Goal: Find specific page/section: Find specific page/section

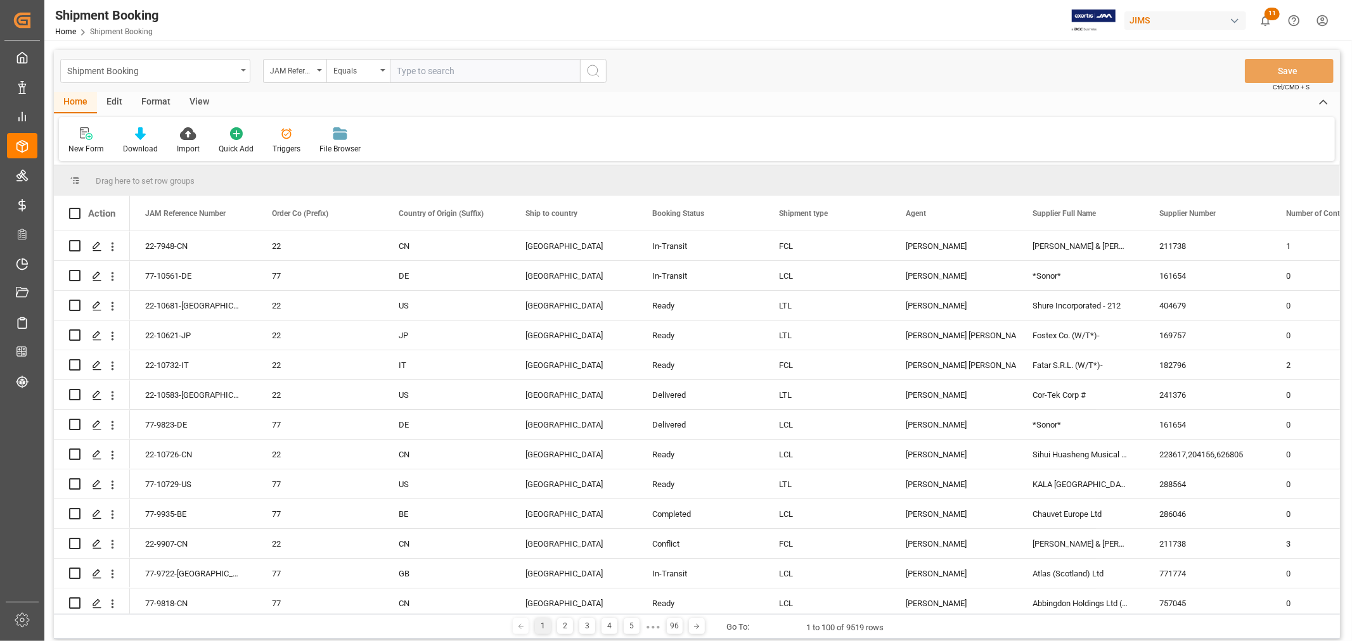
click at [203, 72] on div "Shipment Booking" at bounding box center [151, 70] width 169 height 16
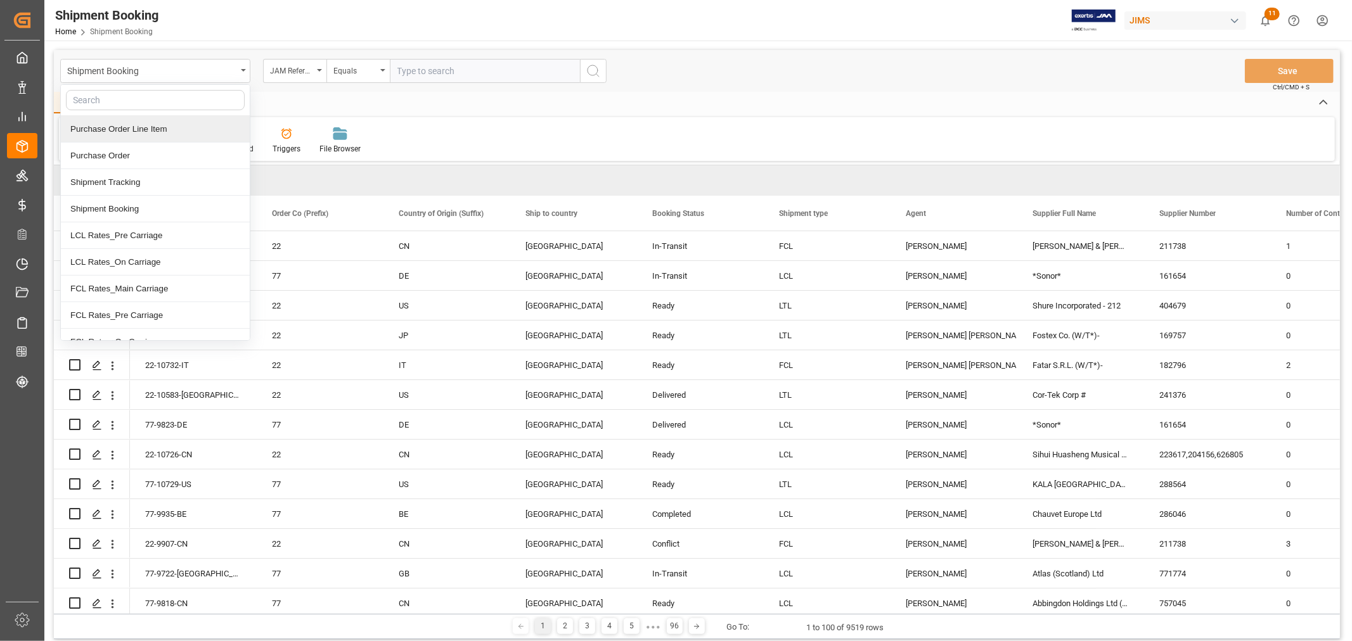
click at [178, 134] on div "Purchase Order Line Item" at bounding box center [155, 129] width 189 height 27
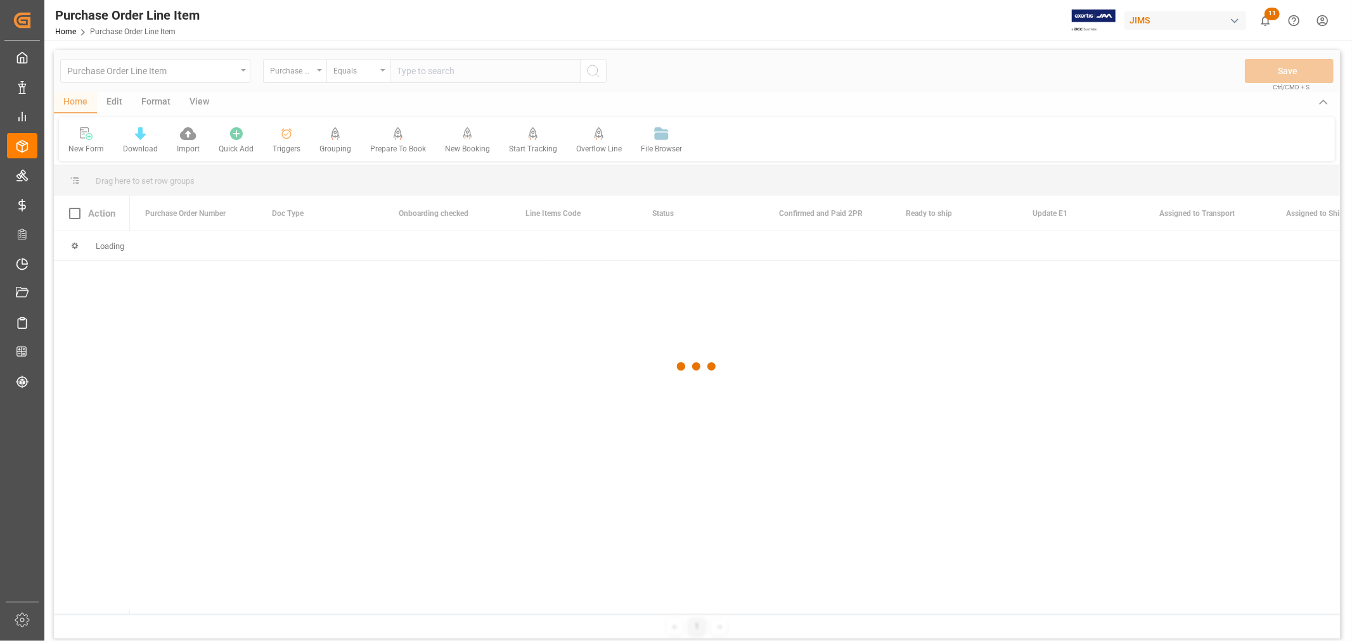
click at [475, 66] on div at bounding box center [697, 367] width 1286 height 634
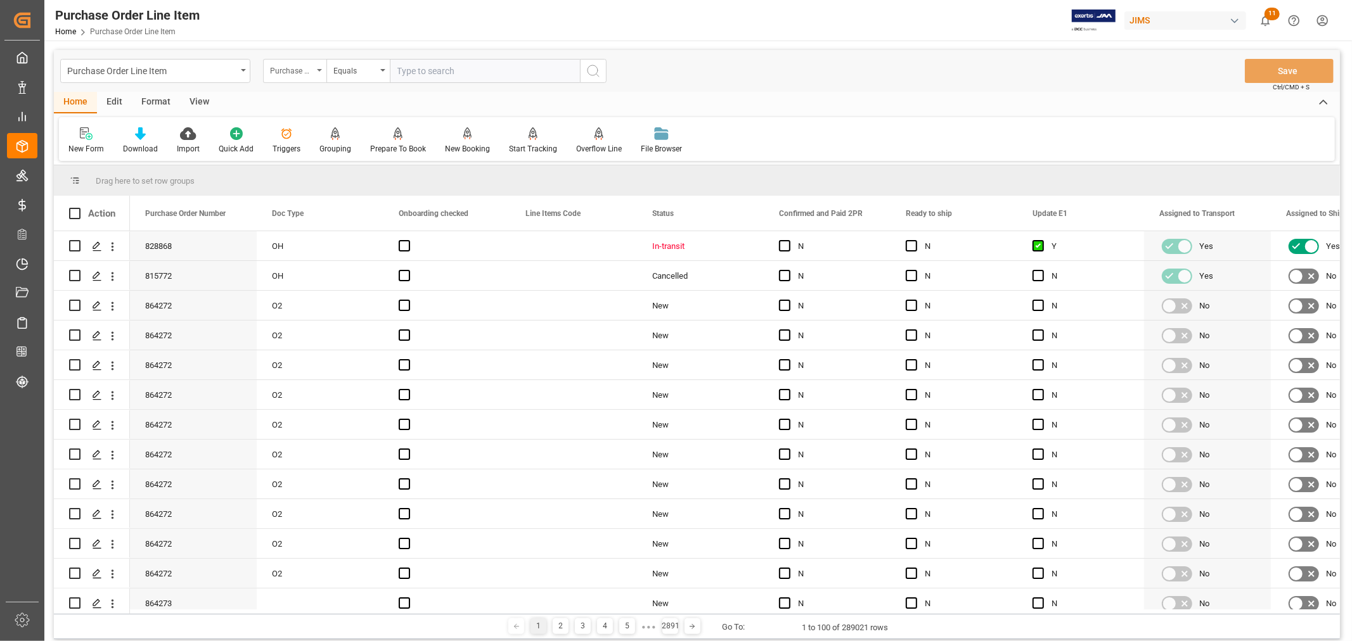
click at [311, 70] on div "Purchase Order Number" at bounding box center [291, 69] width 43 height 15
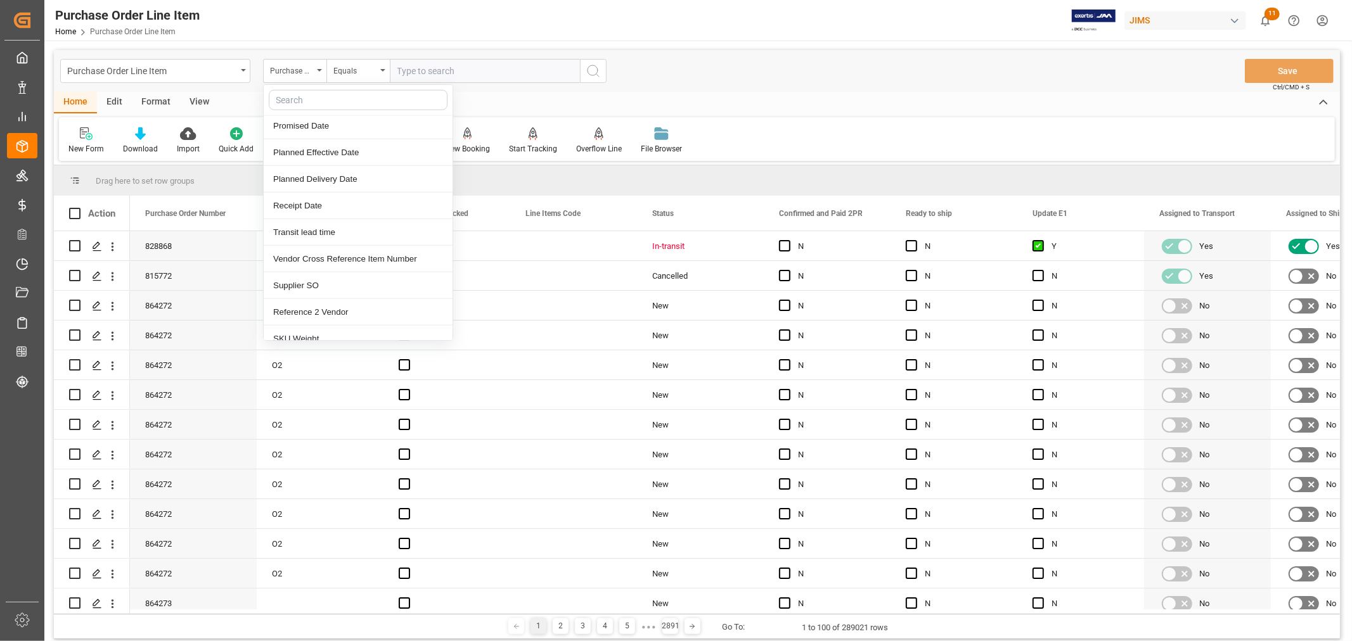
scroll to position [1056, 0]
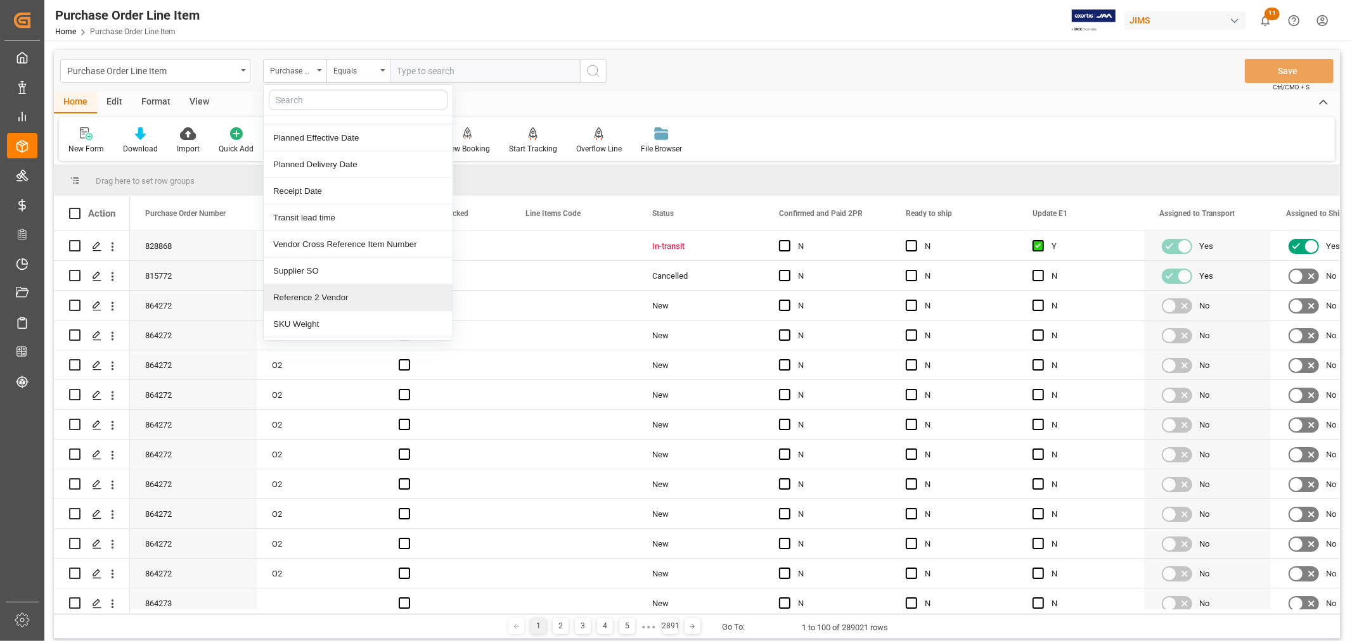
click at [359, 300] on div "Reference 2 Vendor" at bounding box center [358, 298] width 189 height 27
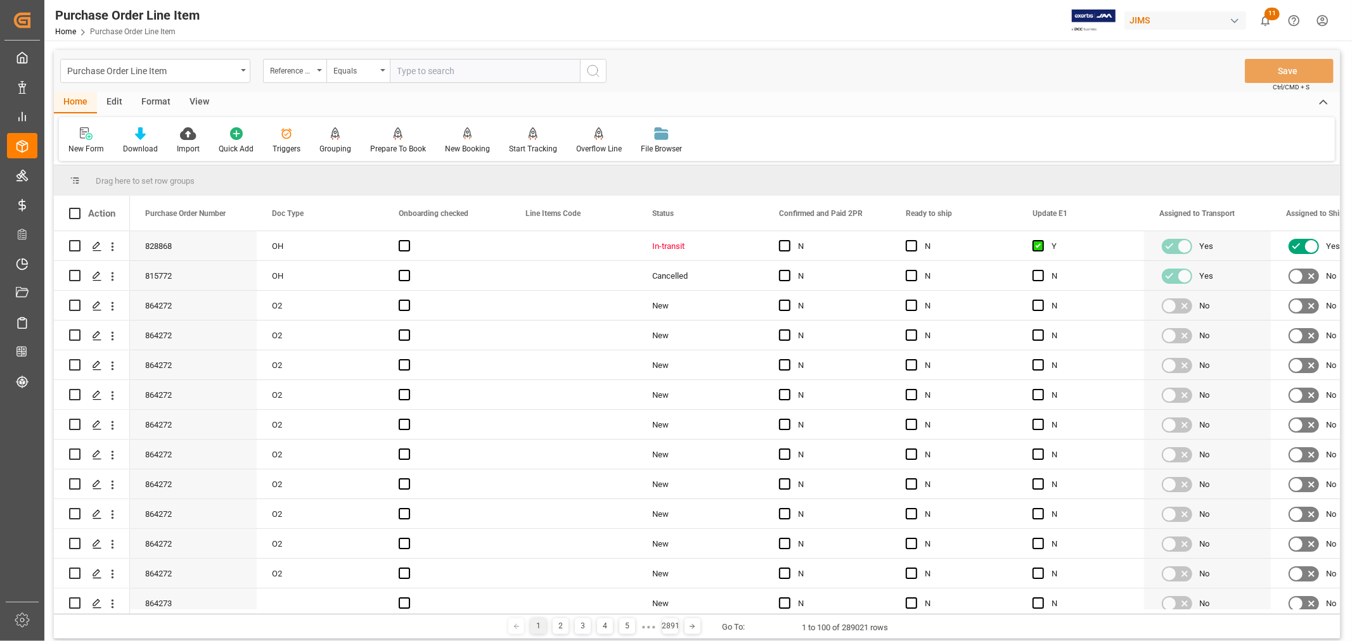
click at [507, 70] on input "text" at bounding box center [485, 71] width 190 height 24
type input "77-9722-cn"
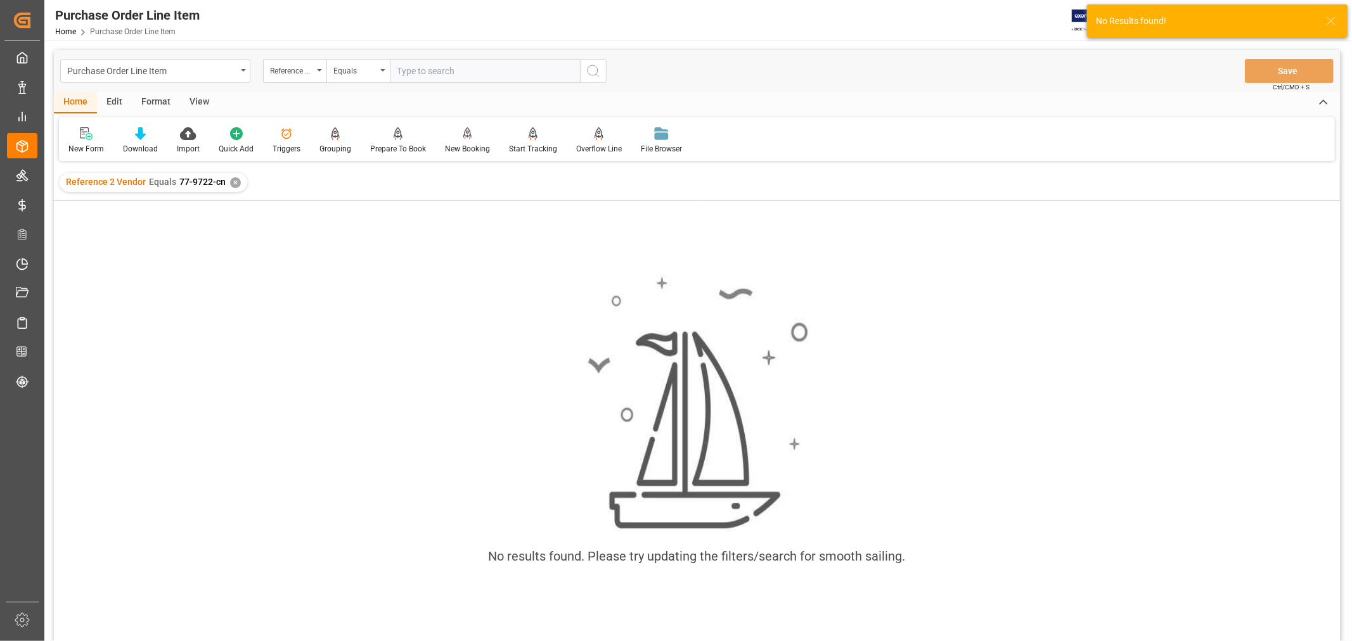
click at [231, 179] on div "✕" at bounding box center [235, 182] width 11 height 11
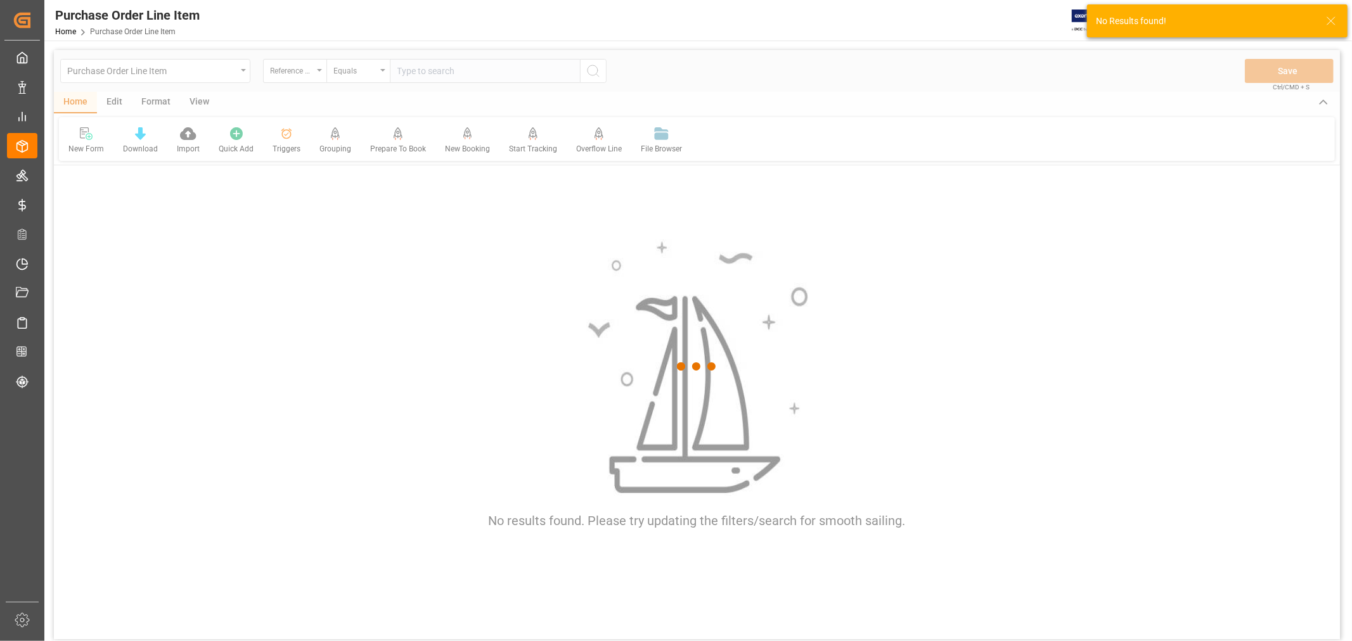
click at [418, 72] on div at bounding box center [697, 367] width 1286 height 634
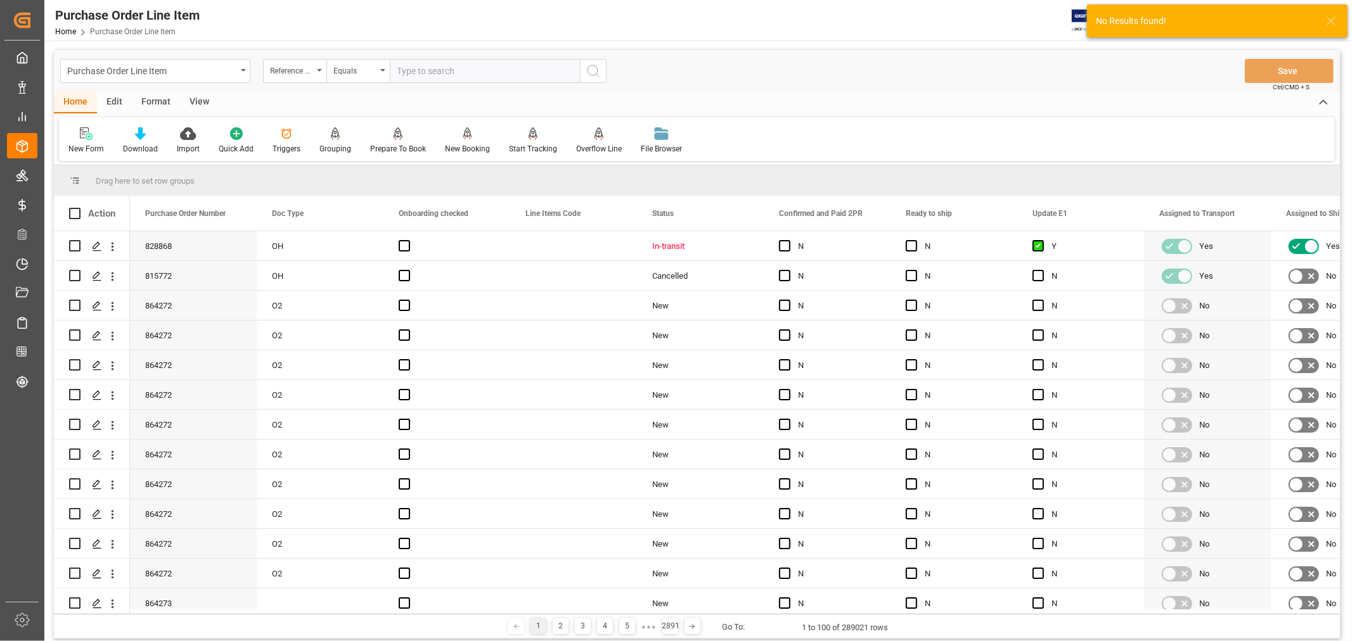
click at [418, 72] on input "text" at bounding box center [485, 71] width 190 height 24
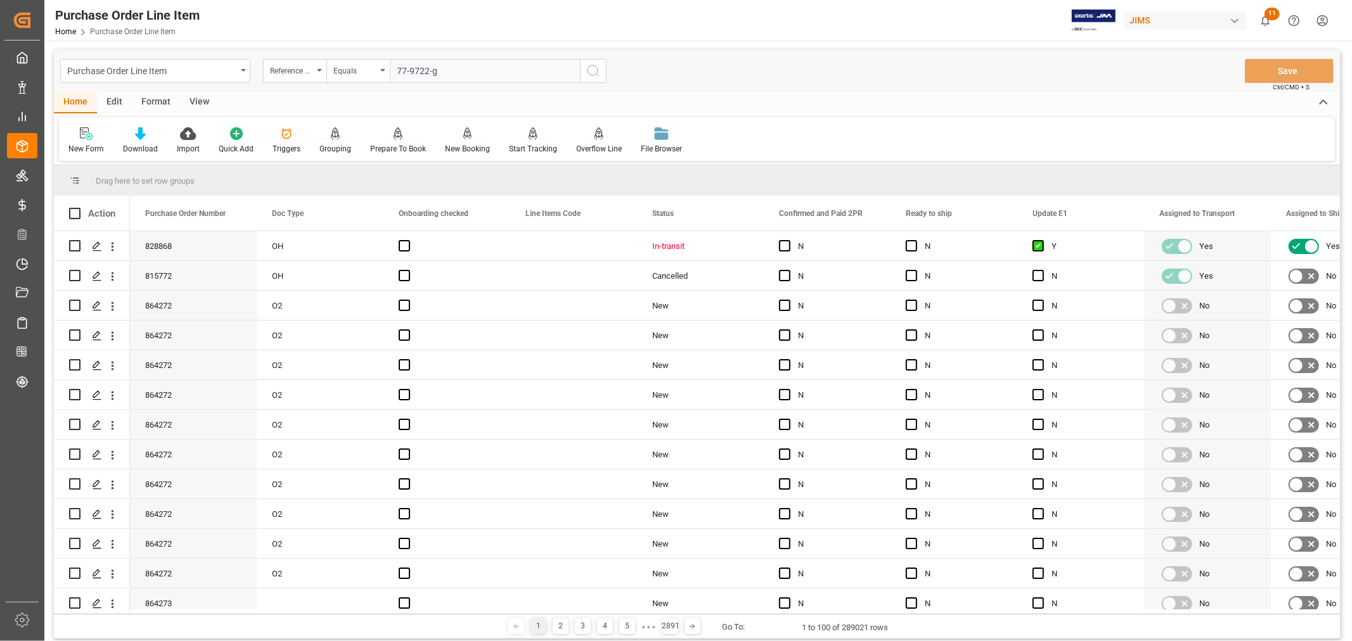
type input "77-9722-gb"
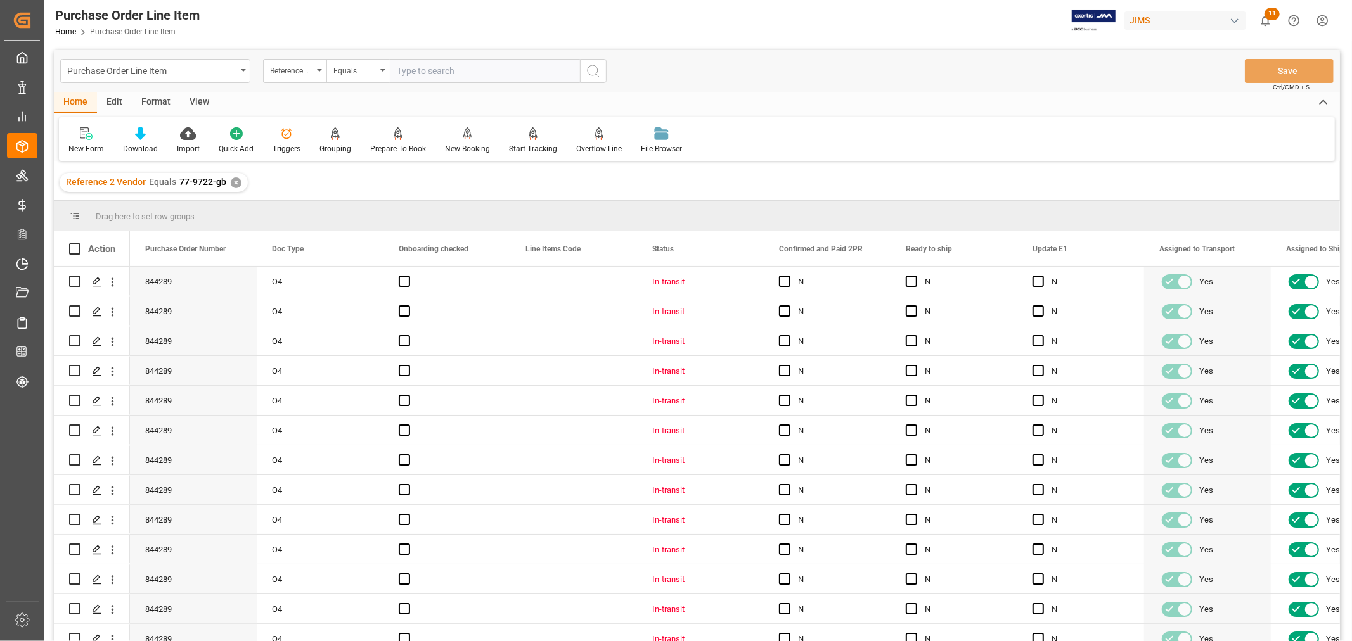
click at [781, 119] on div "New Form Download Import Quick Add Triggers Grouping Grouping Tooltip Prepare T…" at bounding box center [697, 139] width 1276 height 44
click at [482, 179] on div "Reference 2 Vendor Equals 77-9722-gb ✕" at bounding box center [697, 182] width 1286 height 35
click at [155, 102] on div "Format" at bounding box center [156, 103] width 48 height 22
click at [192, 97] on div "View" at bounding box center [199, 103] width 39 height 22
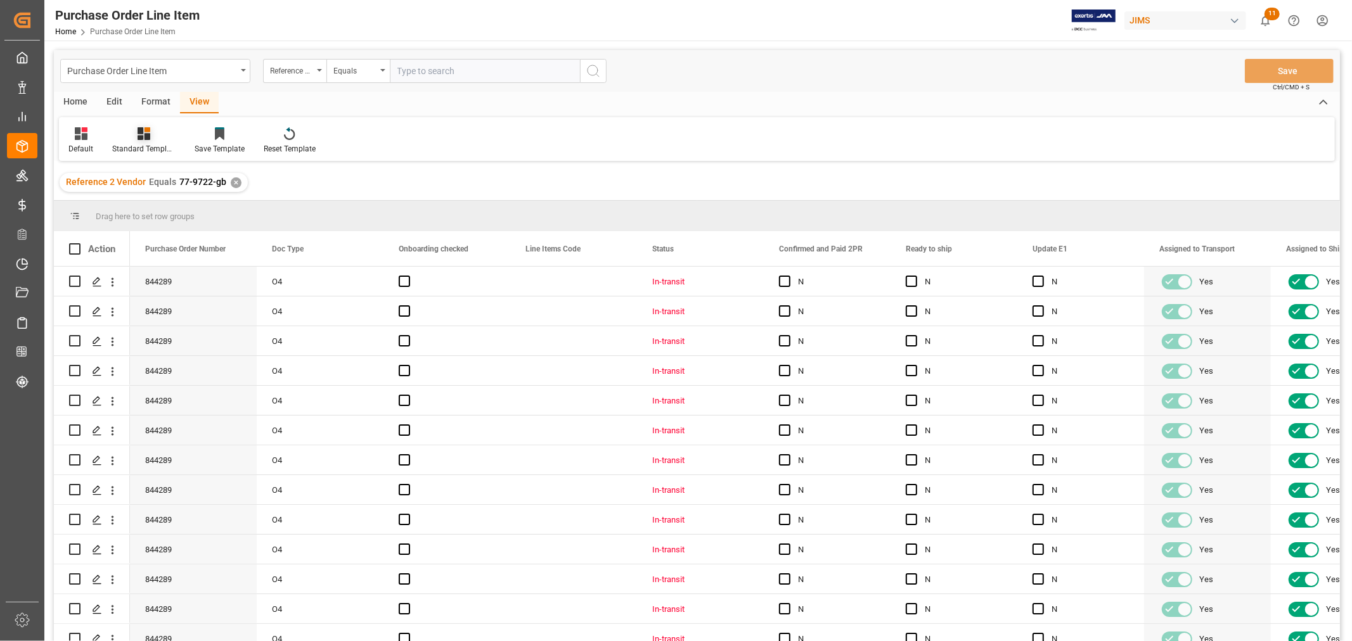
click at [142, 146] on div "Standard Templates" at bounding box center [143, 148] width 63 height 11
click at [170, 227] on div "HS Listing [GEOGRAPHIC_DATA]" at bounding box center [177, 230] width 111 height 13
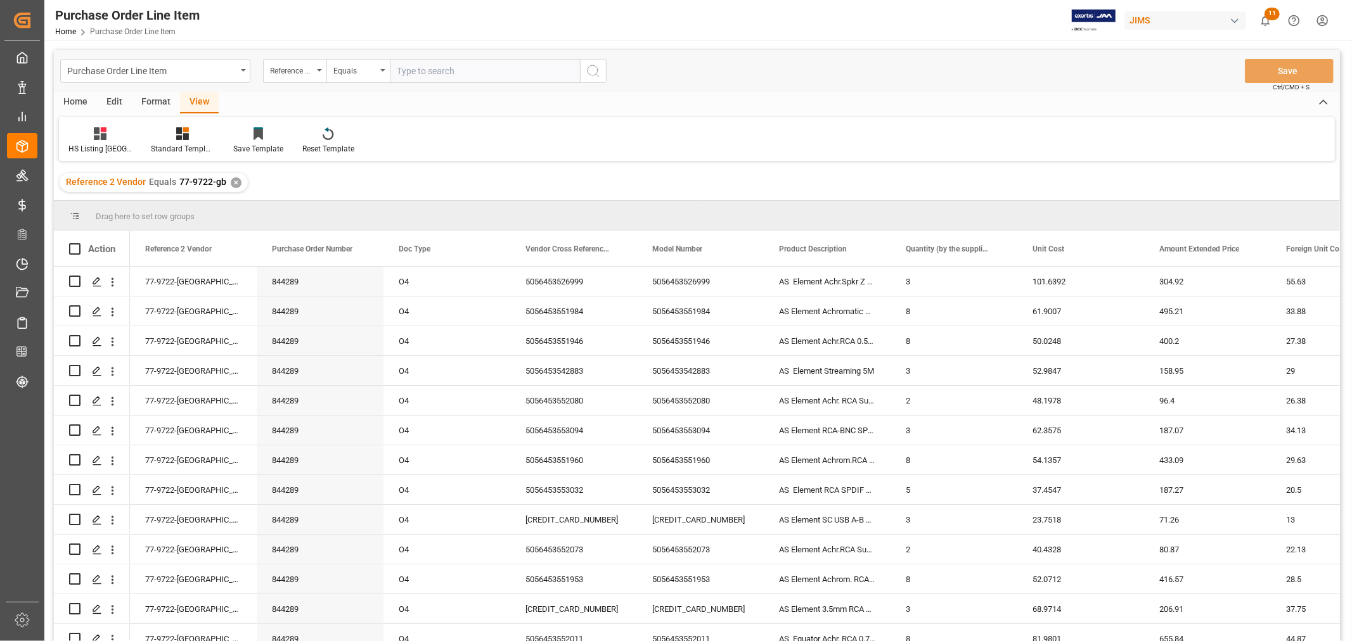
click at [77, 96] on div "Home" at bounding box center [75, 103] width 43 height 22
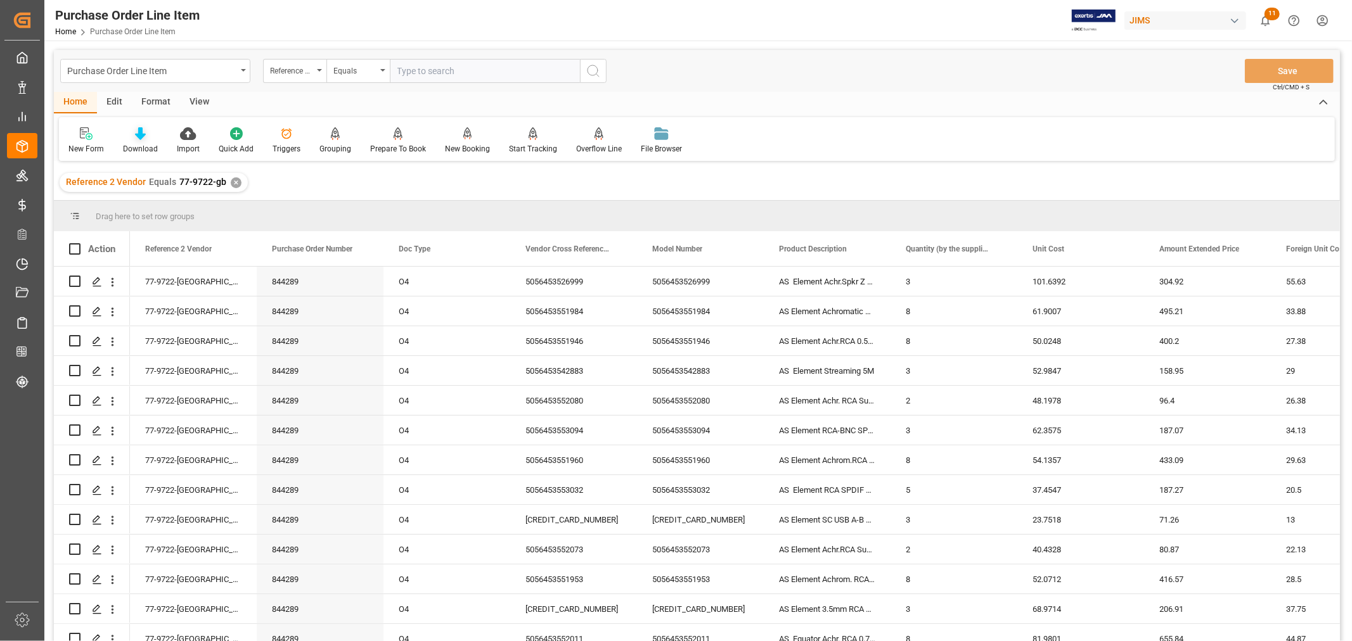
click at [140, 144] on div "Download" at bounding box center [140, 148] width 35 height 11
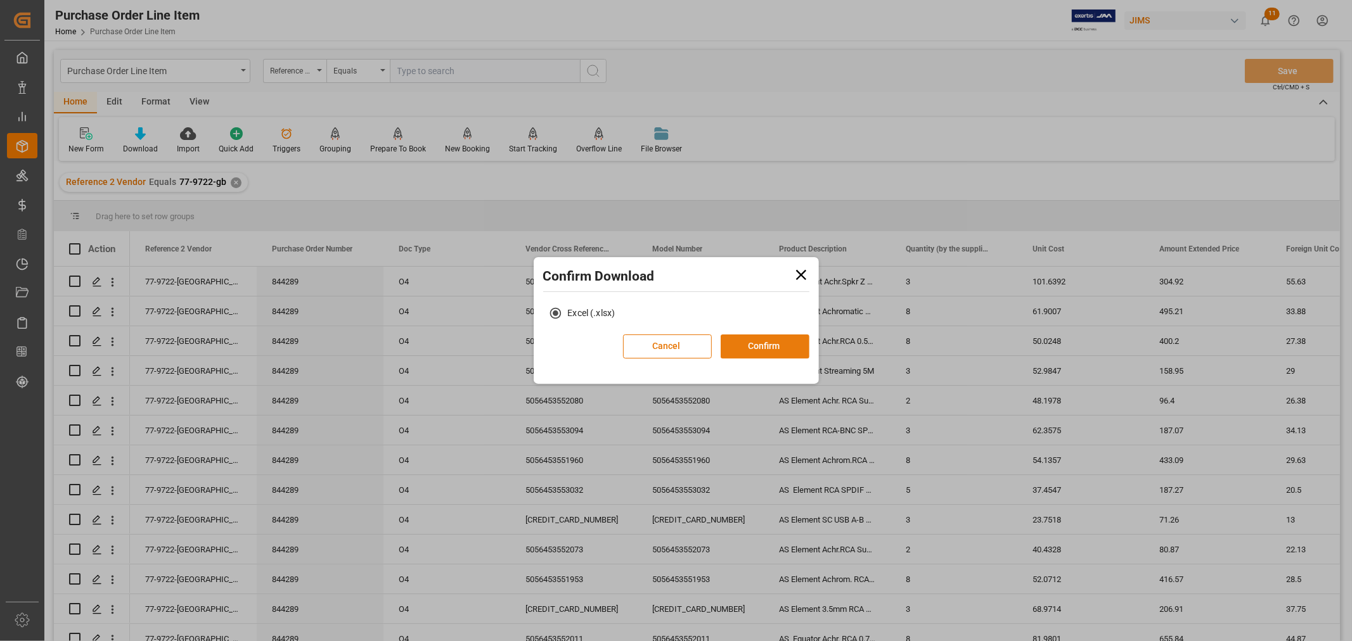
click at [751, 340] on button "Confirm" at bounding box center [765, 347] width 89 height 24
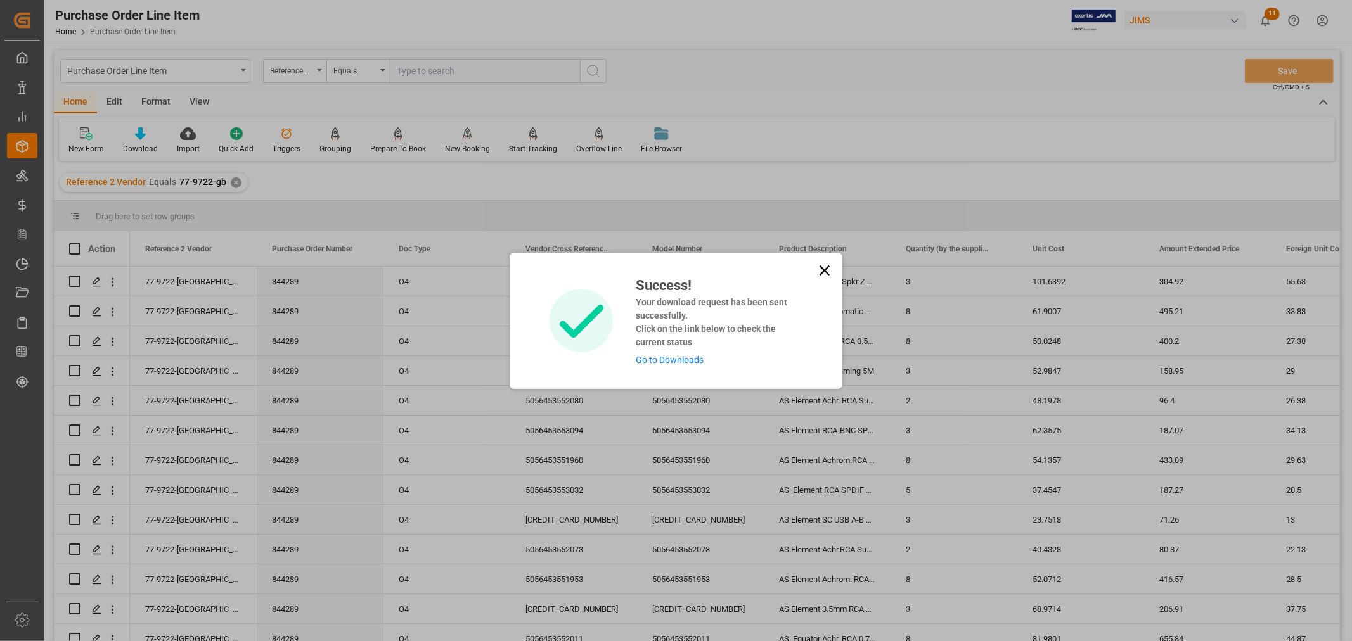
click at [672, 363] on link "Go to Downloads" at bounding box center [670, 360] width 68 height 10
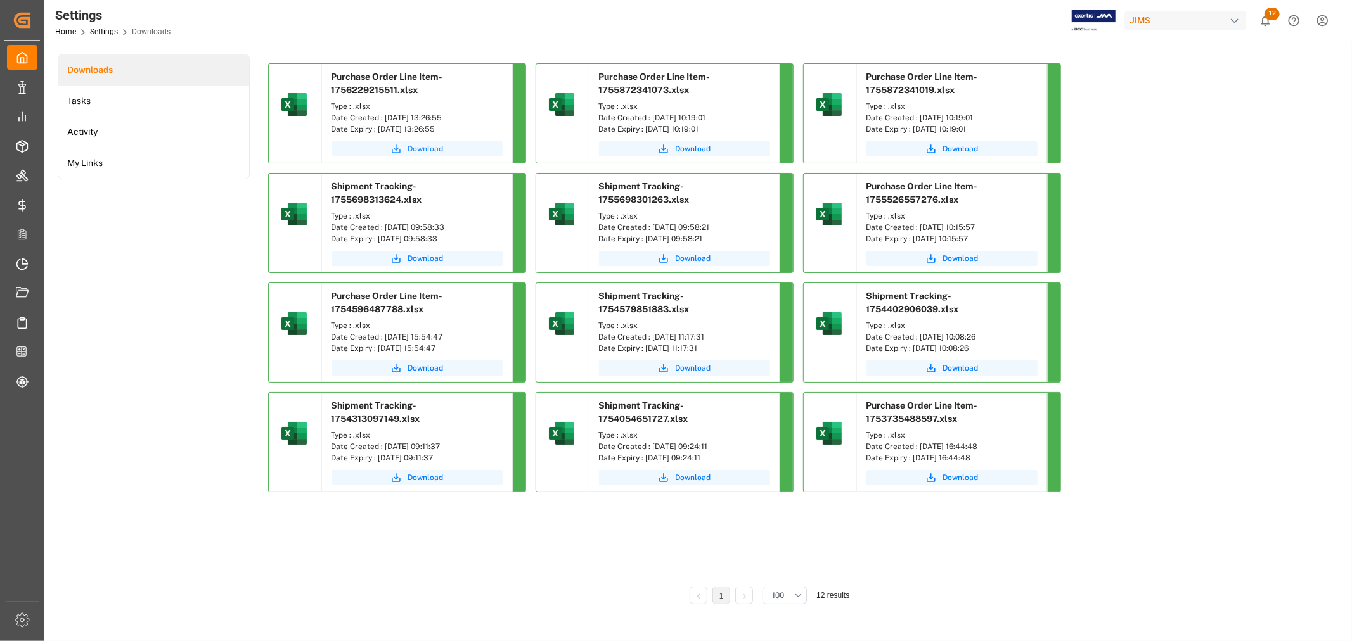
click at [425, 146] on span "Download" at bounding box center [425, 148] width 35 height 11
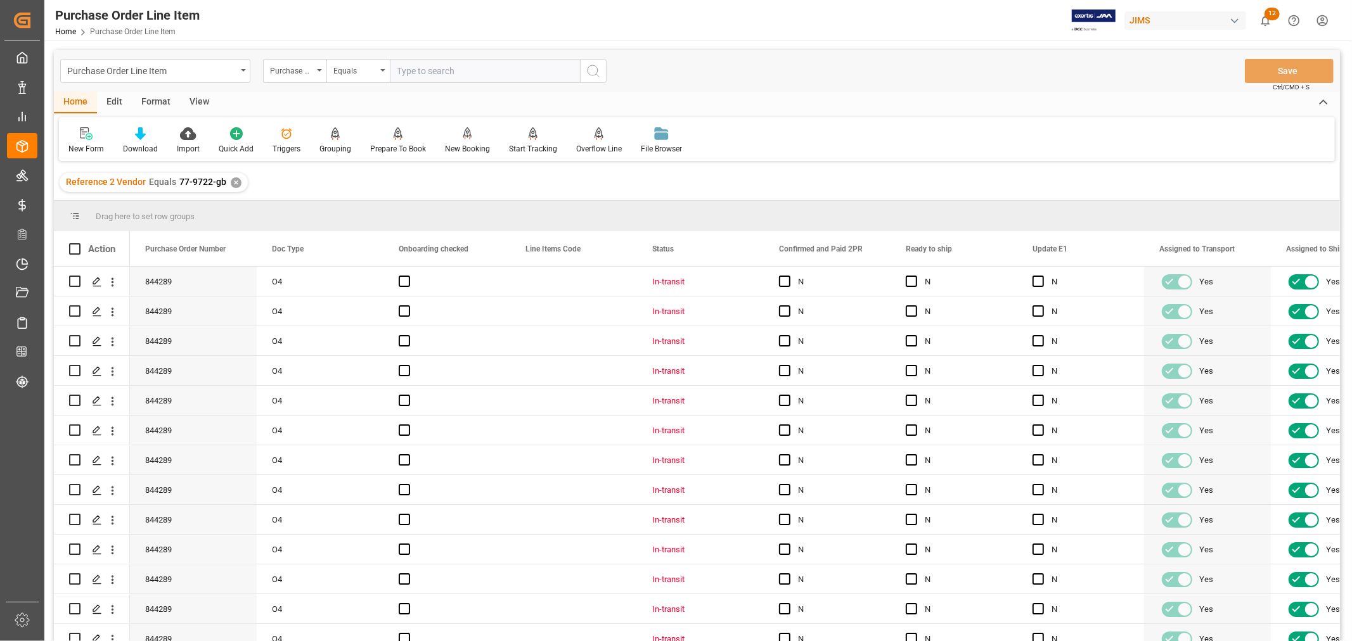
click at [235, 184] on div "✕" at bounding box center [236, 182] width 11 height 11
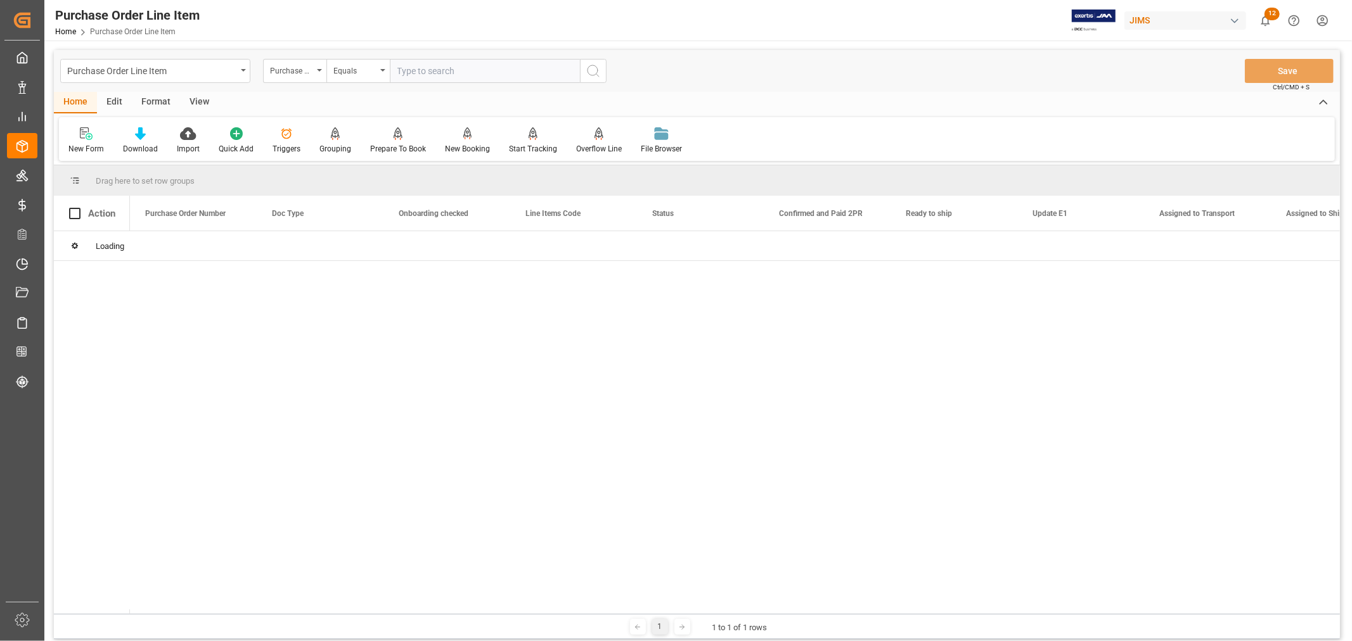
click at [486, 68] on input "text" at bounding box center [485, 71] width 190 height 24
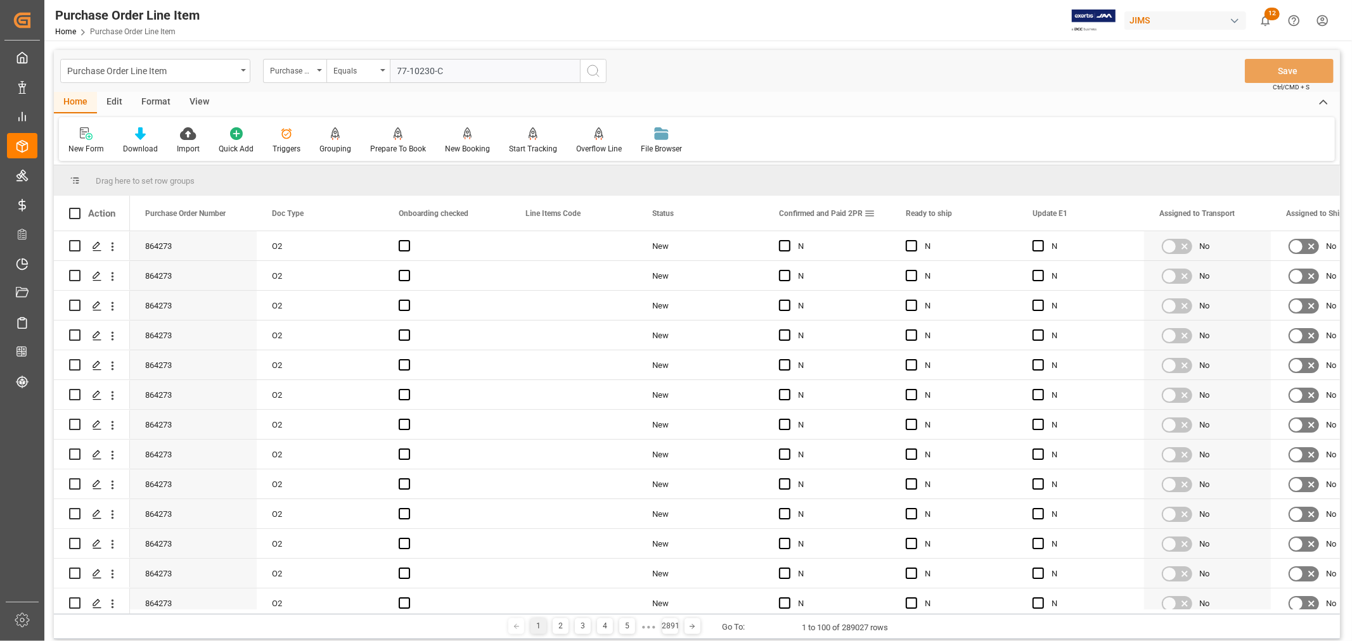
type input "77-10230-CN"
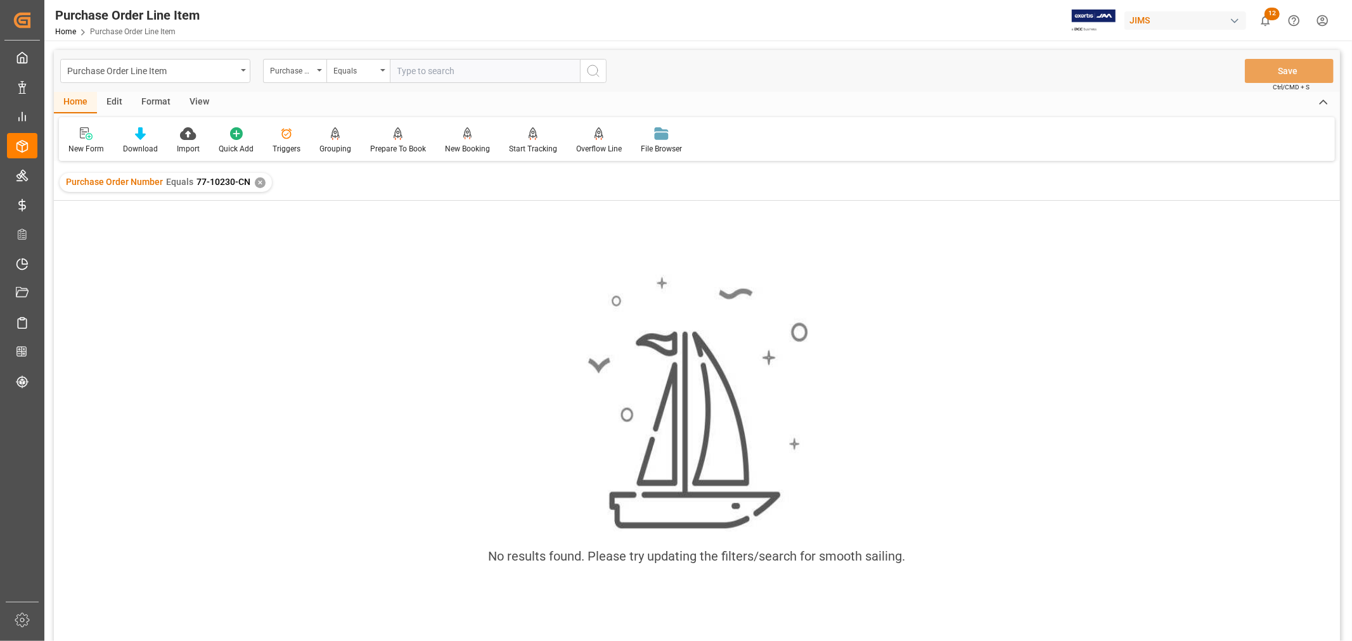
click at [1166, 309] on div "No results found. Please try updating the filters/search for smooth sailing." at bounding box center [697, 427] width 1286 height 324
click at [258, 182] on div "✕" at bounding box center [260, 182] width 11 height 11
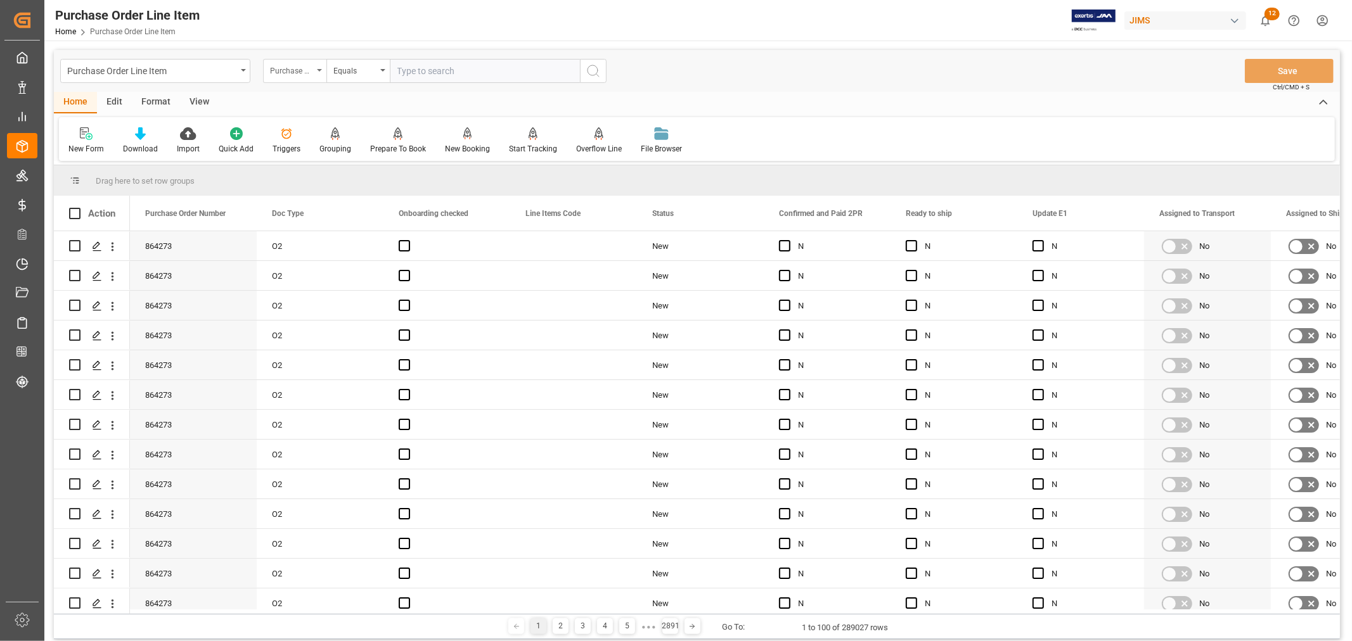
click at [288, 70] on div "Purchase Order Number" at bounding box center [291, 69] width 43 height 15
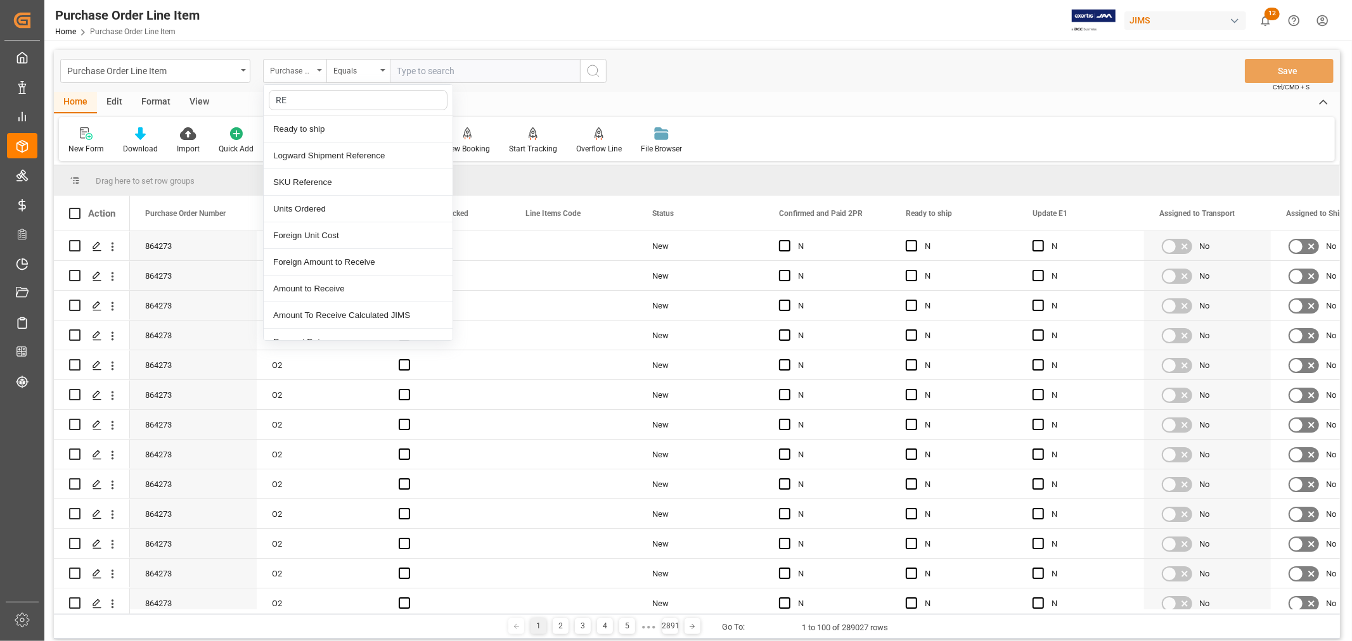
type input "REF"
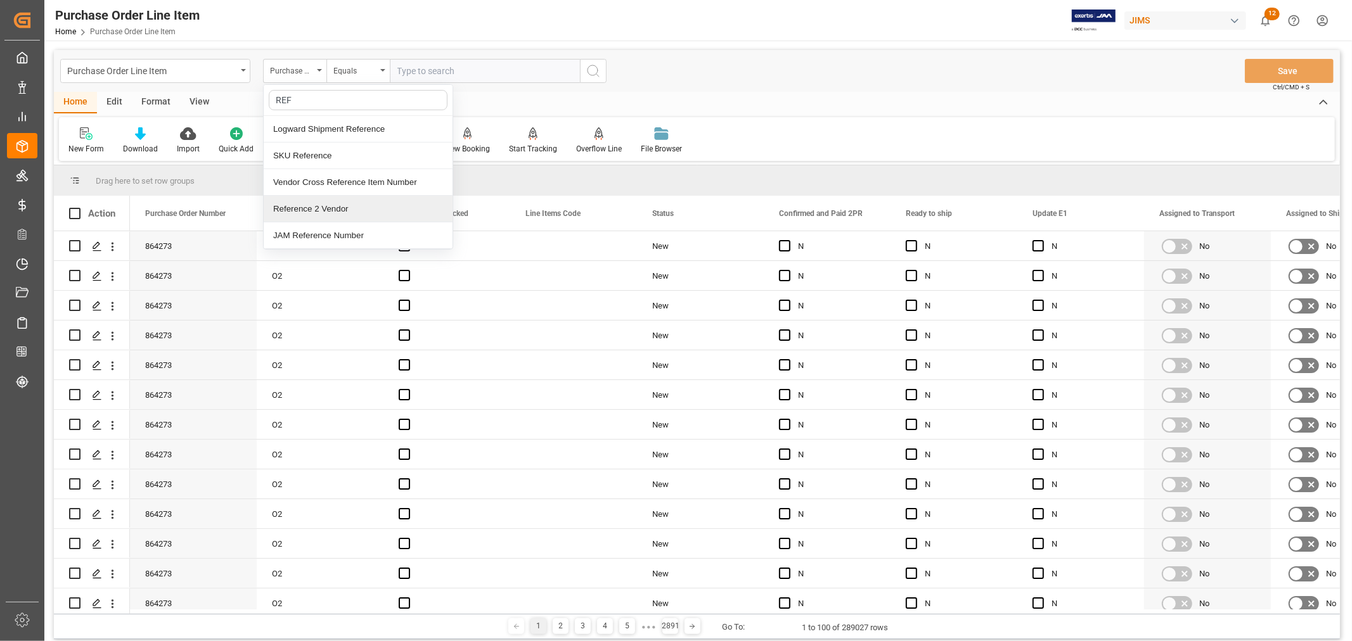
click at [311, 213] on div "Reference 2 Vendor" at bounding box center [358, 209] width 189 height 27
click at [421, 68] on input "text" at bounding box center [485, 71] width 190 height 24
paste input "77-10230-CN"
type input "77-10230-CN"
click at [593, 72] on icon "search button" at bounding box center [593, 70] width 15 height 15
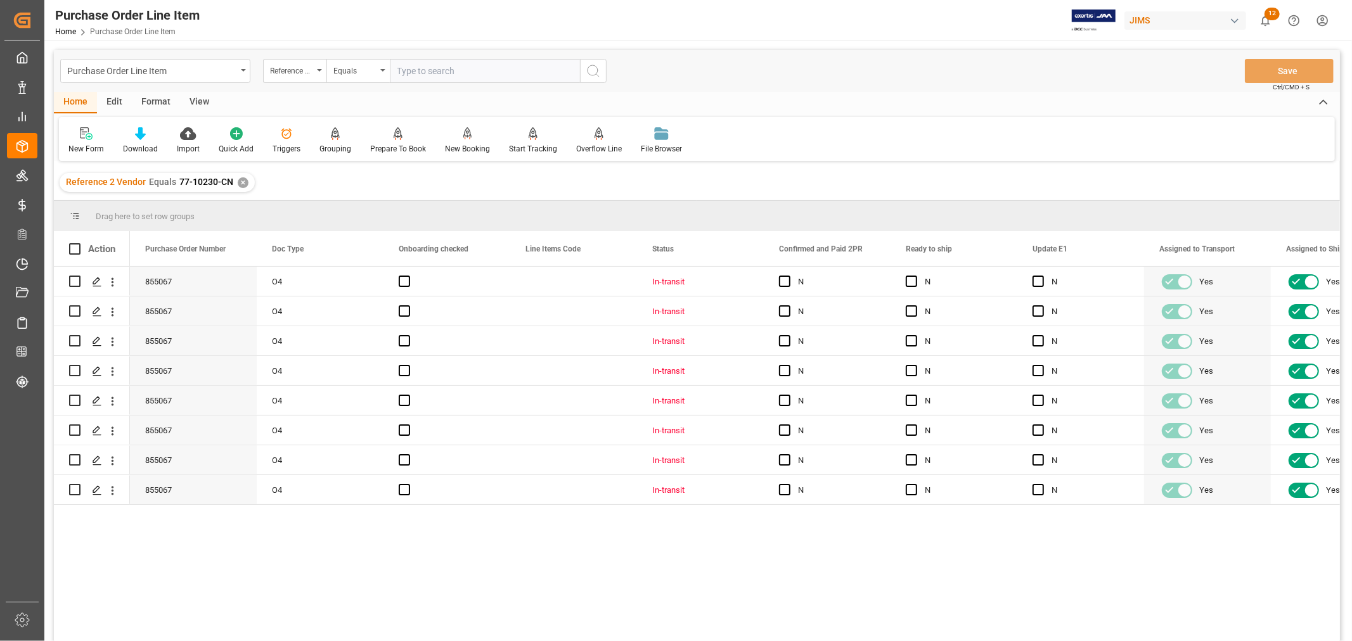
click at [200, 96] on div "View" at bounding box center [199, 103] width 39 height 22
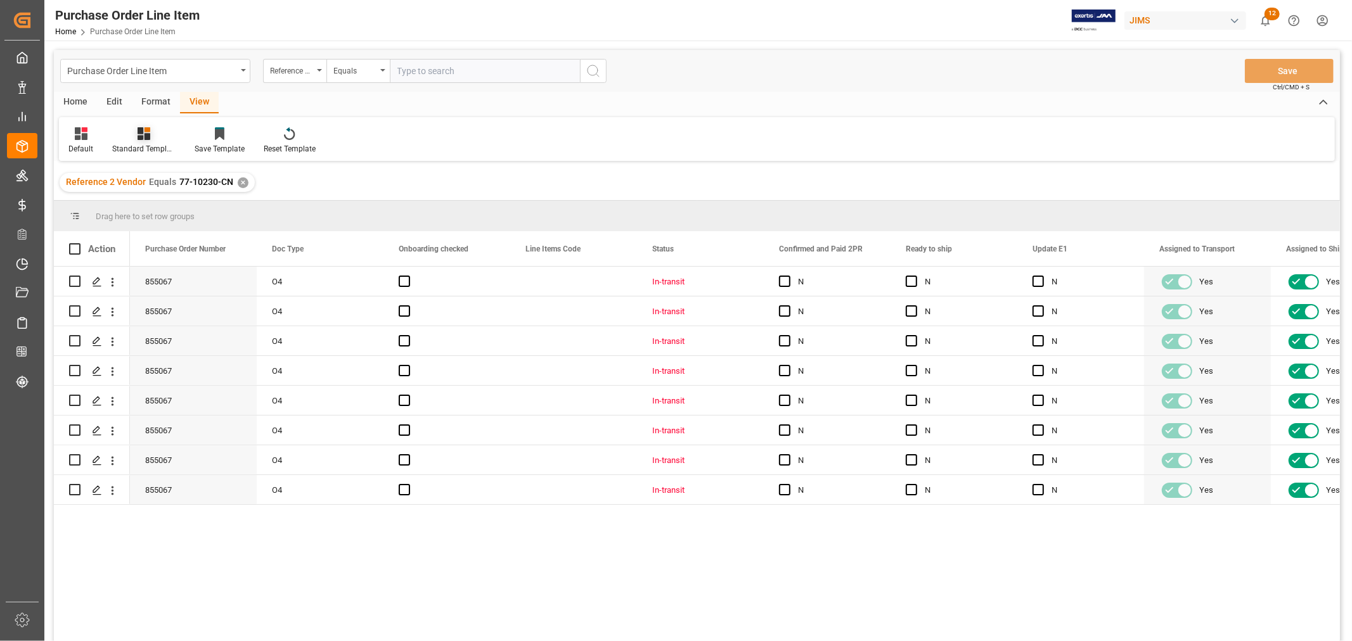
click at [150, 146] on div "Standard Templates" at bounding box center [143, 148] width 63 height 11
click at [89, 146] on div "Default" at bounding box center [80, 148] width 25 height 11
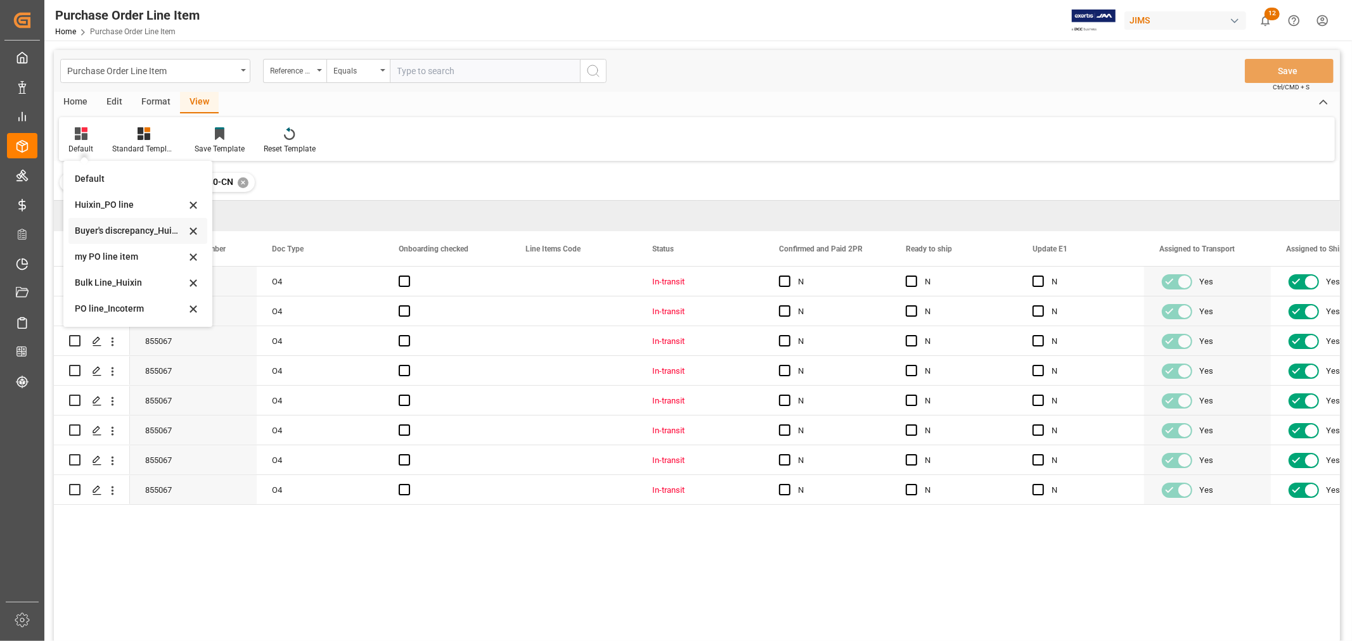
click at [112, 226] on div "Buyer's discrepancy_Huixin" at bounding box center [130, 230] width 111 height 13
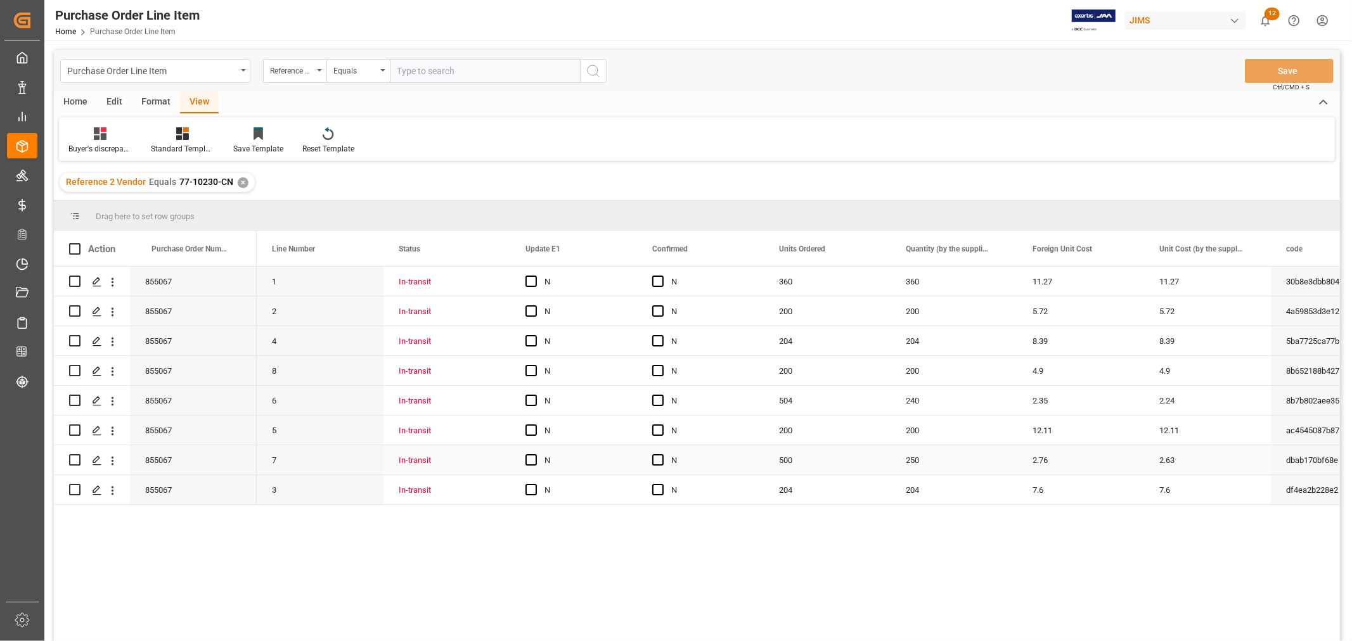
click at [186, 469] on div "855067" at bounding box center [193, 460] width 127 height 29
